Goal: Navigation & Orientation: Go to known website

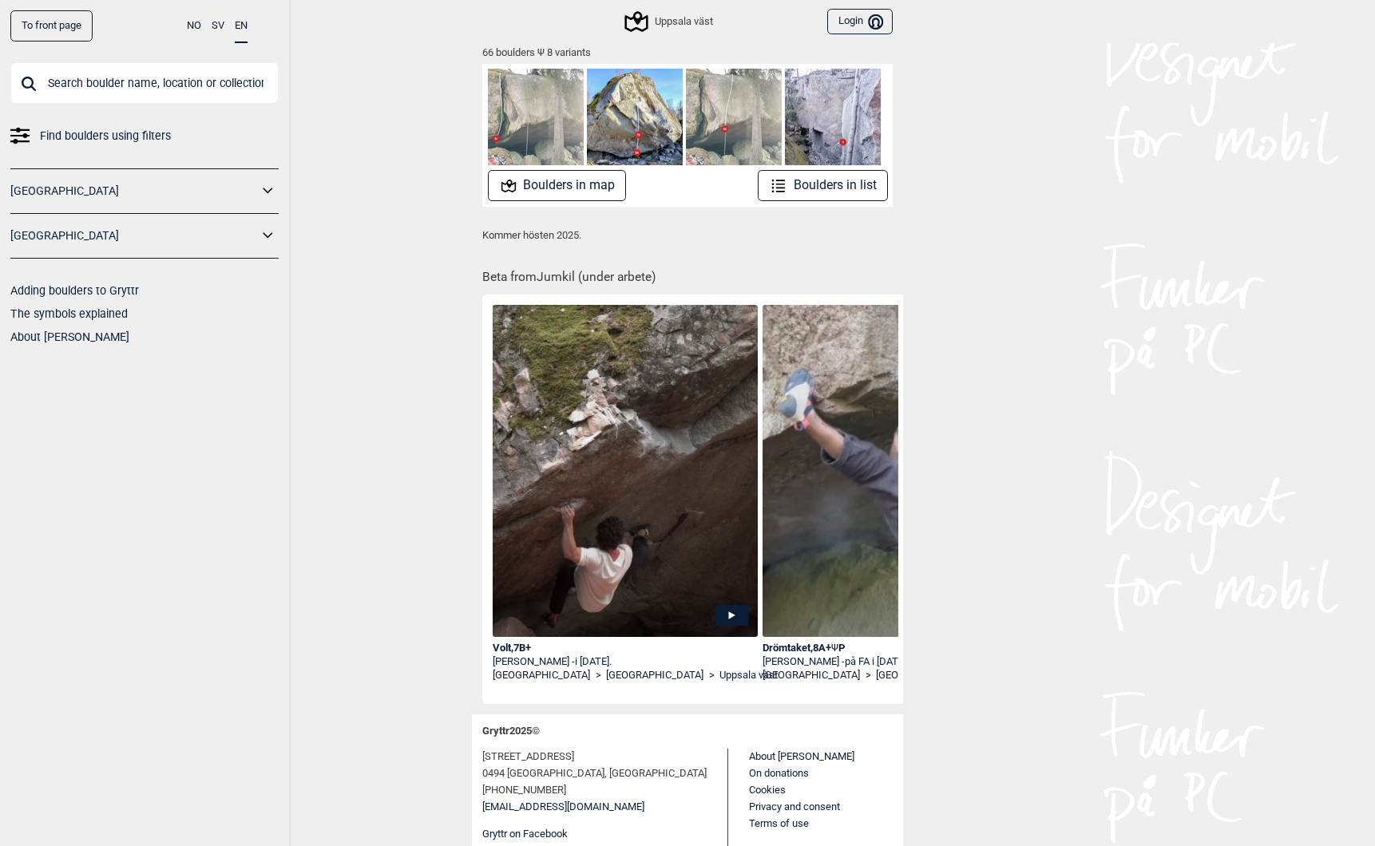
click at [71, 22] on link "To front page" at bounding box center [51, 25] width 82 height 31
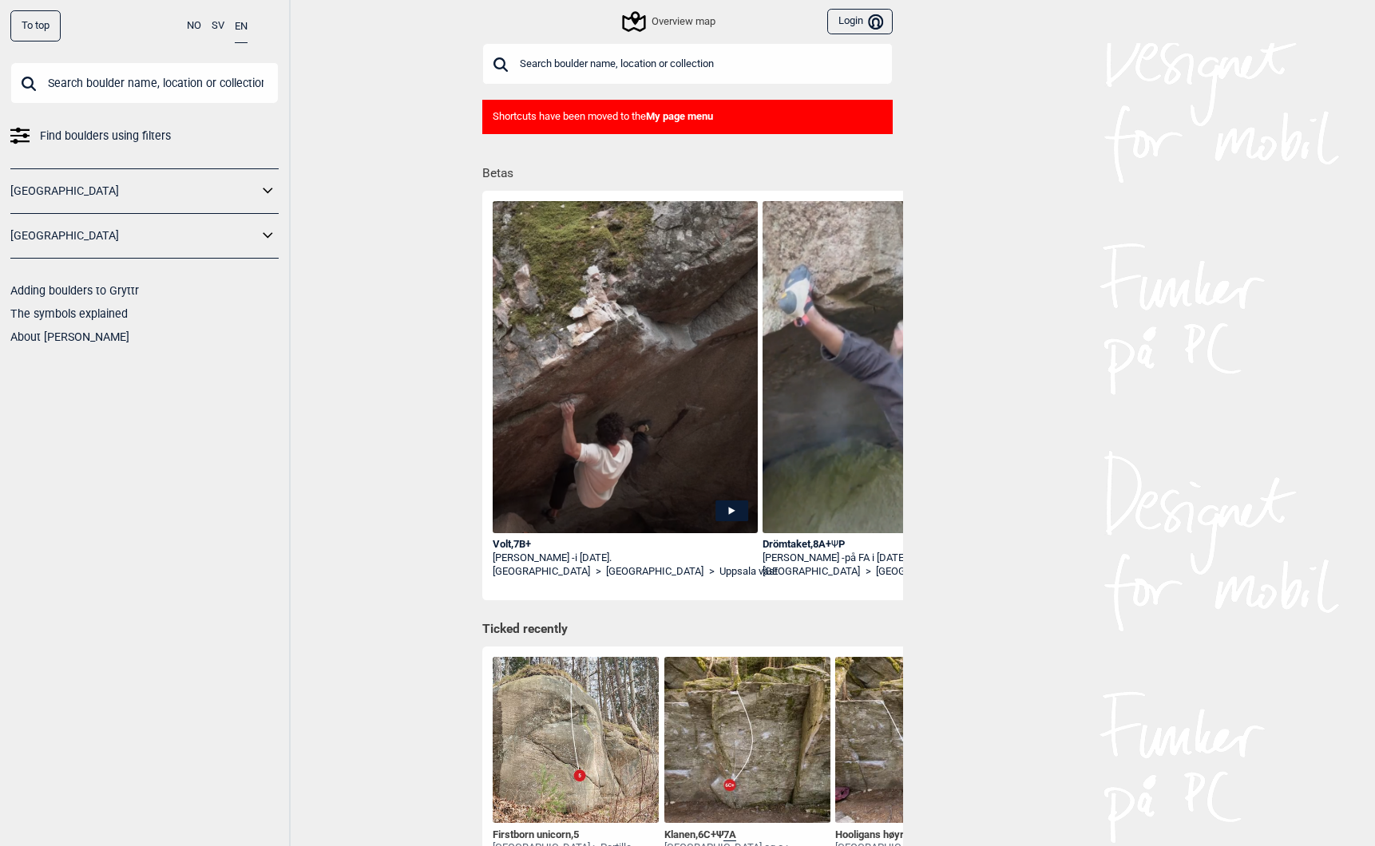
click at [620, 338] on img at bounding box center [625, 409] width 265 height 416
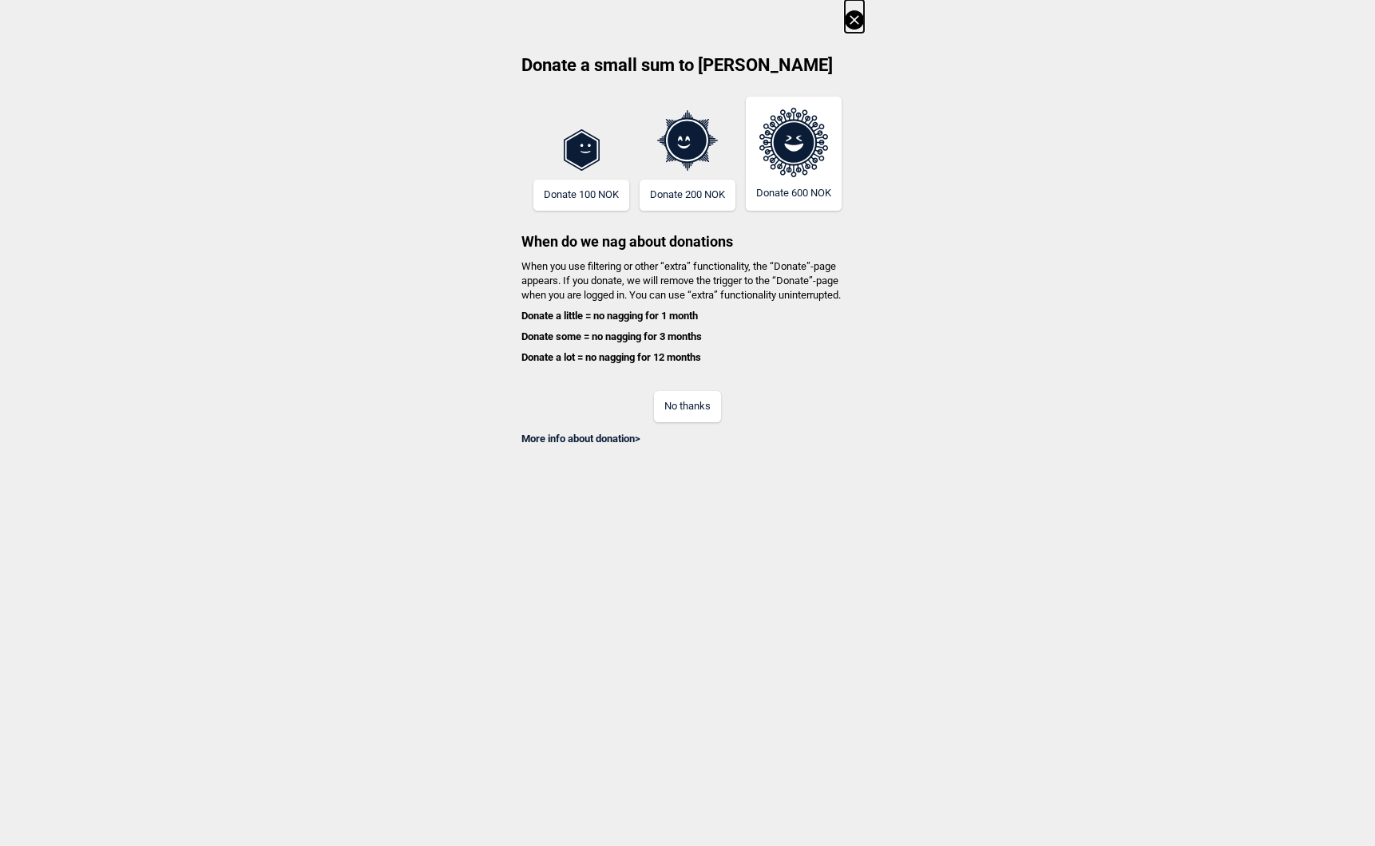
click at [675, 414] on button "No thanks" at bounding box center [687, 406] width 67 height 31
